Goal: Task Accomplishment & Management: Complete application form

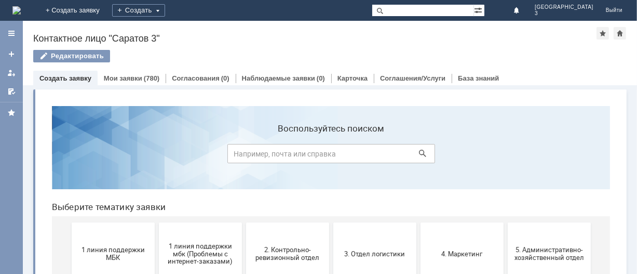
scroll to position [138, 0]
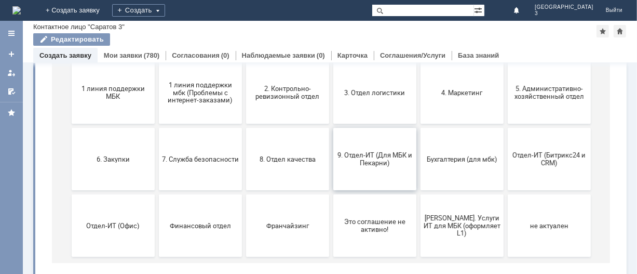
click at [354, 162] on span "9. Отдел-ИТ (Для МБК и Пекарни)" at bounding box center [374, 160] width 77 height 16
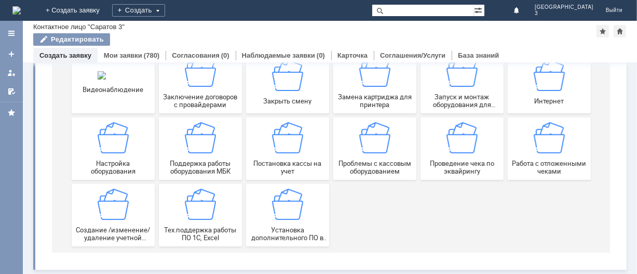
scroll to position [150, 0]
click at [518, 155] on div "Работа с отложенными чеками" at bounding box center [549, 149] width 77 height 53
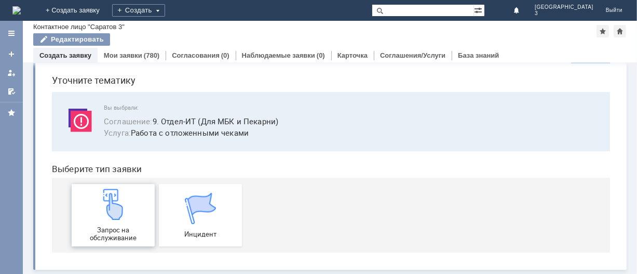
scroll to position [32, 0]
click at [106, 216] on img at bounding box center [112, 204] width 31 height 31
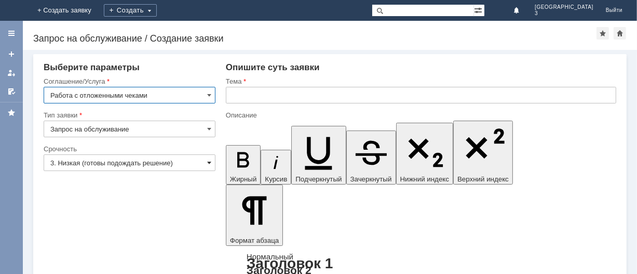
click at [207, 160] on span at bounding box center [209, 162] width 4 height 8
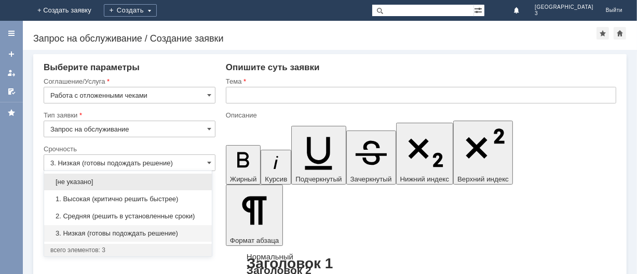
click at [187, 195] on span "1. Высокая (критично решить быстрее)" at bounding box center [127, 199] width 155 height 8
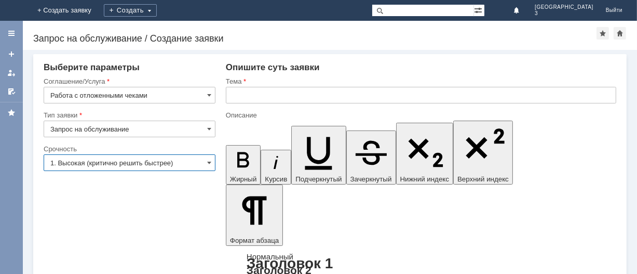
type input "1. Высокая (критично решить быстрее)"
click at [256, 95] on input "text" at bounding box center [421, 95] width 391 height 17
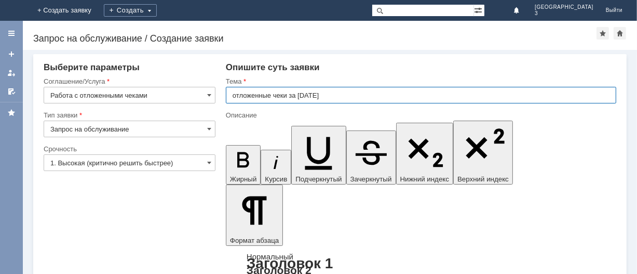
type input "отложенные чеки за 14.08.2025"
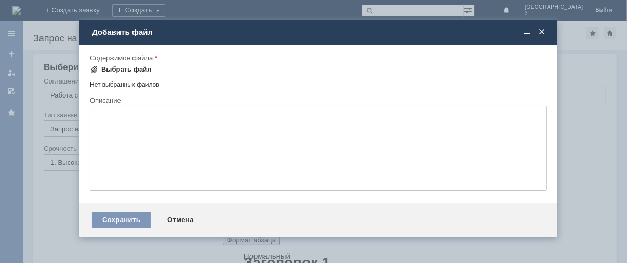
click at [127, 68] on div "Выбрать файл" at bounding box center [126, 69] width 50 height 8
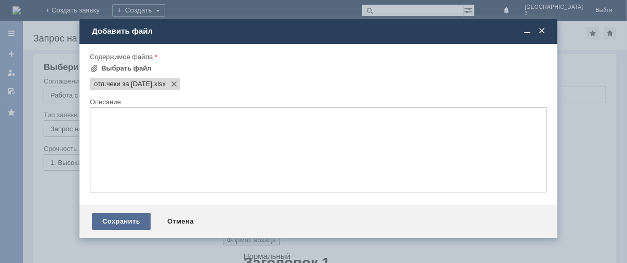
click at [104, 229] on div "Сохранить" at bounding box center [121, 222] width 59 height 17
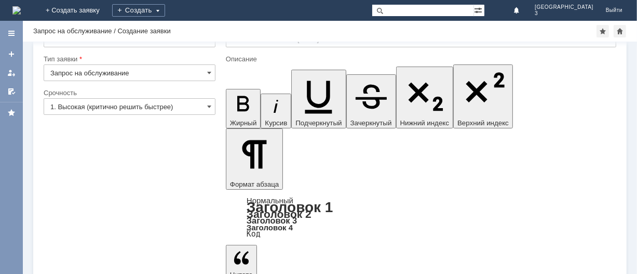
scroll to position [47, 0]
